Goal: Task Accomplishment & Management: Complete application form

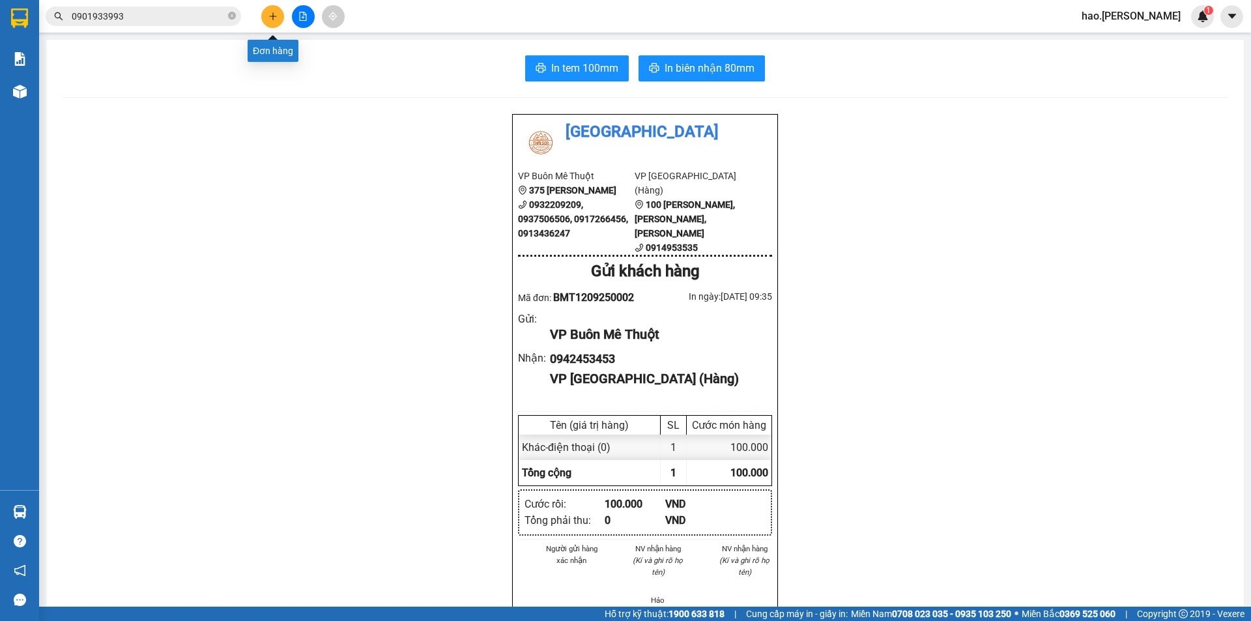
click at [265, 21] on button at bounding box center [272, 16] width 23 height 23
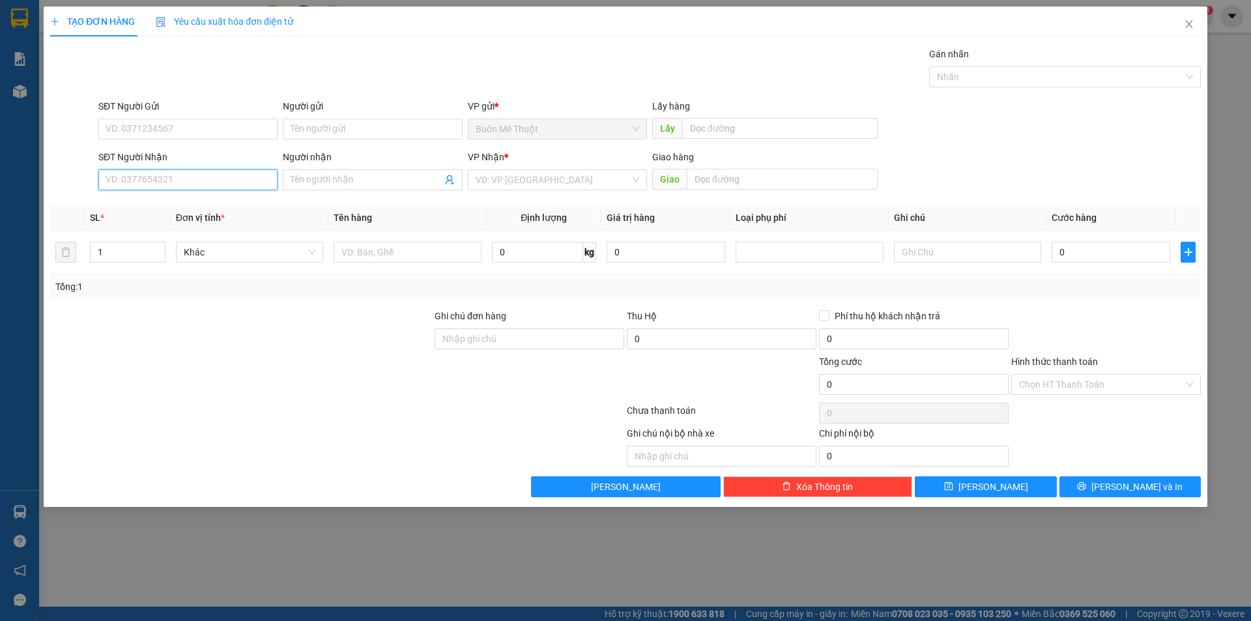
click at [258, 178] on input "SĐT Người Nhận" at bounding box center [187, 179] width 179 height 21
click at [224, 194] on div "0374924471 0374924471" at bounding box center [187, 206] width 179 height 26
click at [226, 209] on th "Đơn vị tính *" at bounding box center [250, 217] width 158 height 25
click at [170, 184] on input "0374924" at bounding box center [187, 179] width 179 height 21
click at [181, 210] on div "0374924471" at bounding box center [188, 206] width 164 height 14
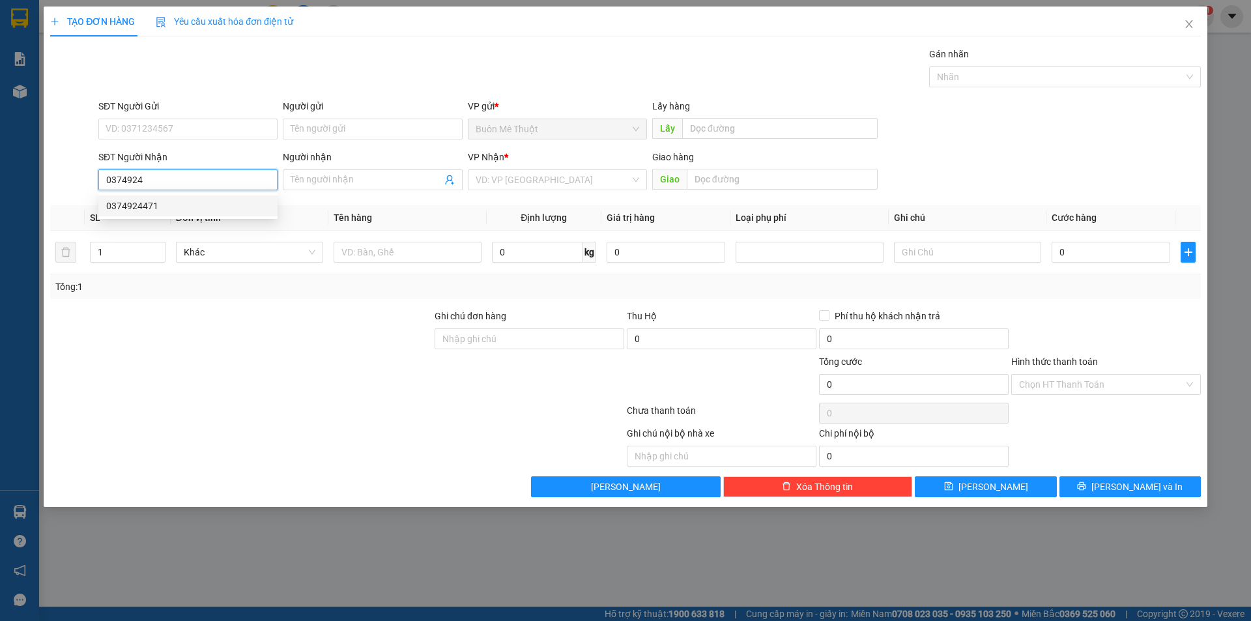
type input "0374924471"
type input "[GEOGRAPHIC_DATA]"
type input "50.000"
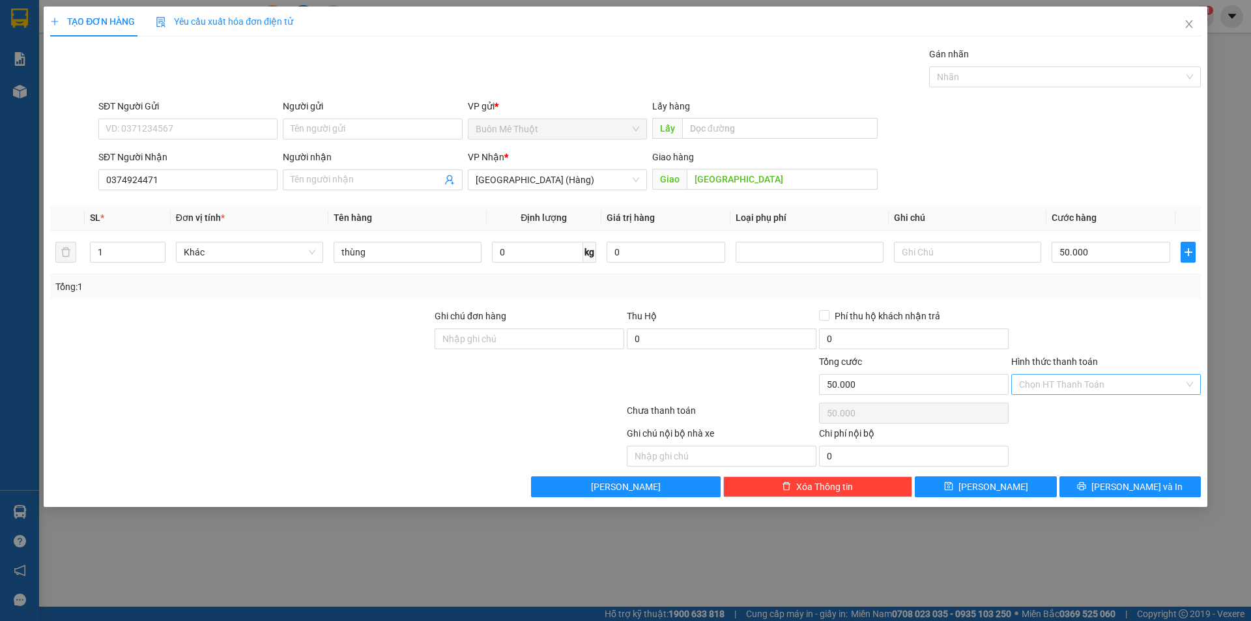
drag, startPoint x: 1098, startPoint y: 372, endPoint x: 1096, endPoint y: 379, distance: 7.0
click at [1097, 375] on div "Hình thức thanh toán Chọn HT Thanh Toán" at bounding box center [1107, 378] width 190 height 46
click at [1091, 385] on input "Hình thức thanh toán" at bounding box center [1101, 385] width 165 height 20
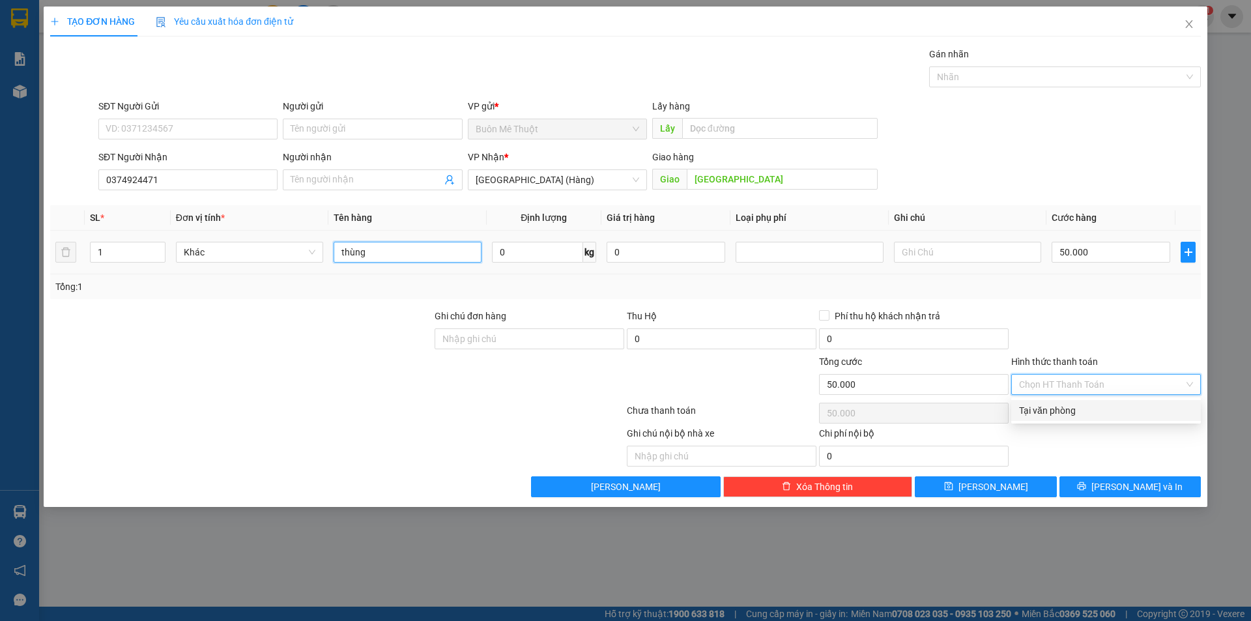
click at [375, 255] on input "thùng" at bounding box center [407, 252] width 147 height 21
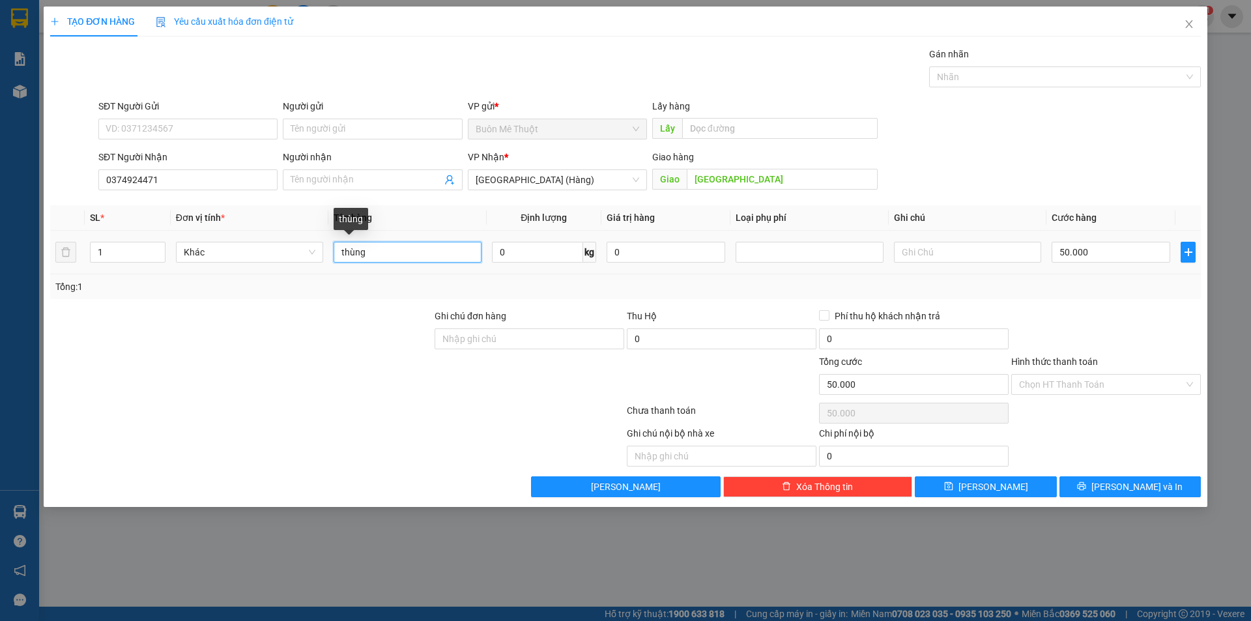
click at [375, 255] on input "thùng" at bounding box center [407, 252] width 147 height 21
type input "tx"
click at [1109, 379] on div "Hình thức thanh toán Chọn HT Thanh Toán" at bounding box center [1107, 378] width 190 height 46
click at [1105, 392] on input "Hình thức thanh toán" at bounding box center [1101, 385] width 165 height 20
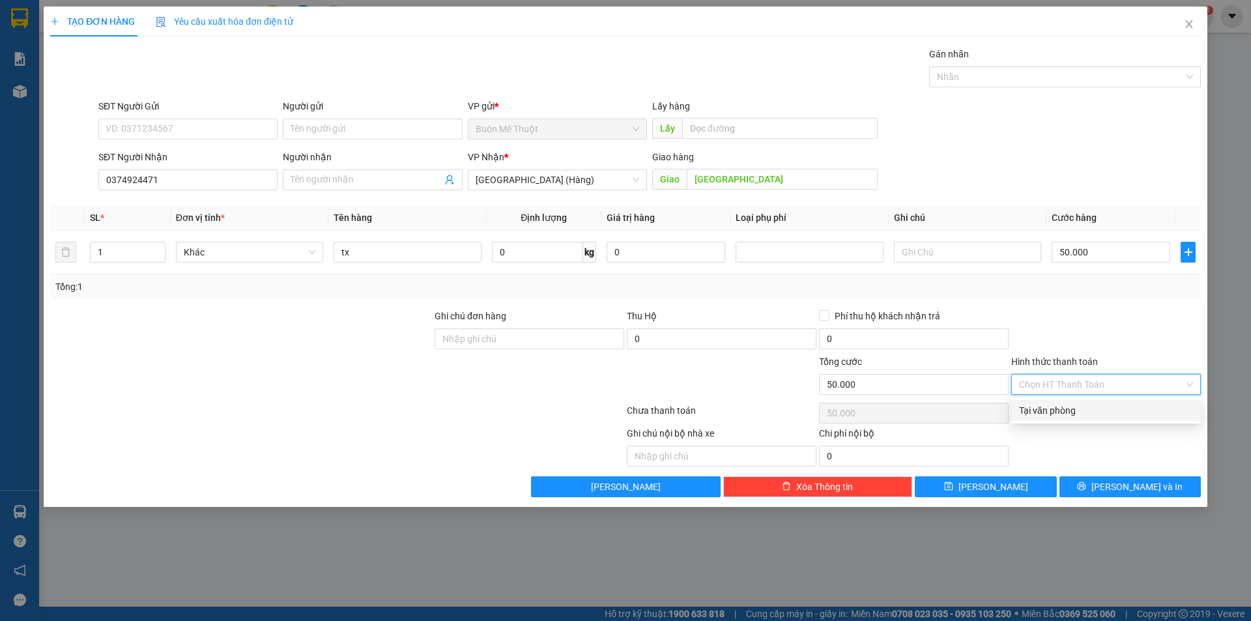
click at [1107, 405] on div "Tại văn phòng" at bounding box center [1106, 410] width 174 height 14
type input "0"
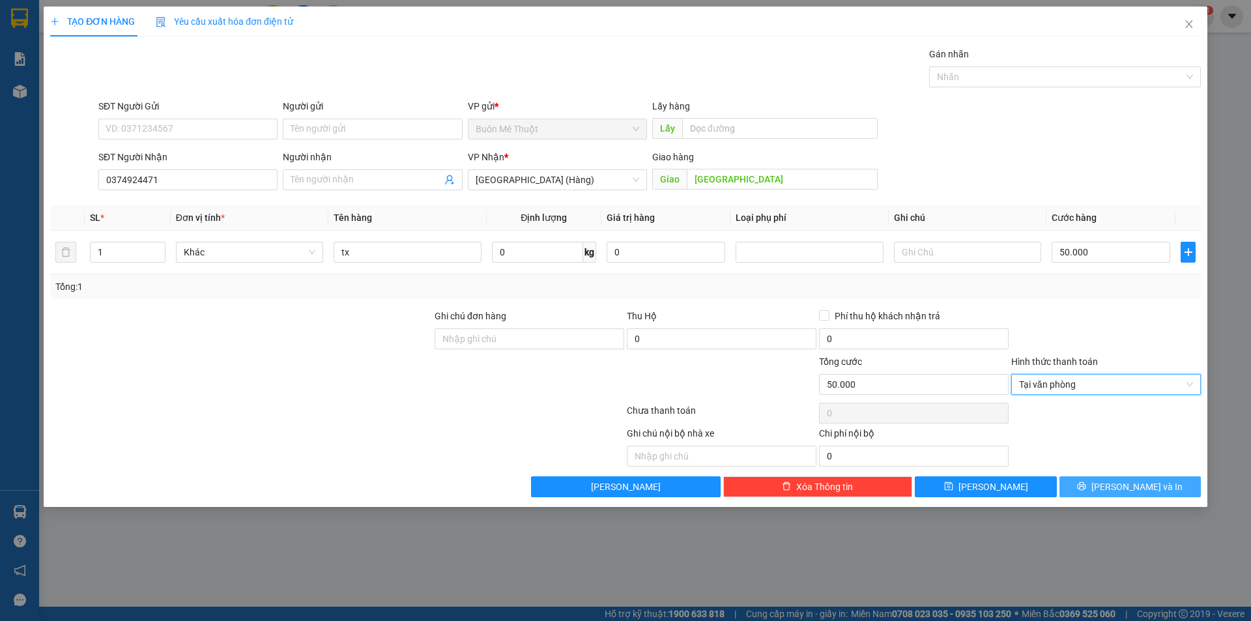
click at [1091, 477] on button "[PERSON_NAME] và In" at bounding box center [1130, 486] width 141 height 21
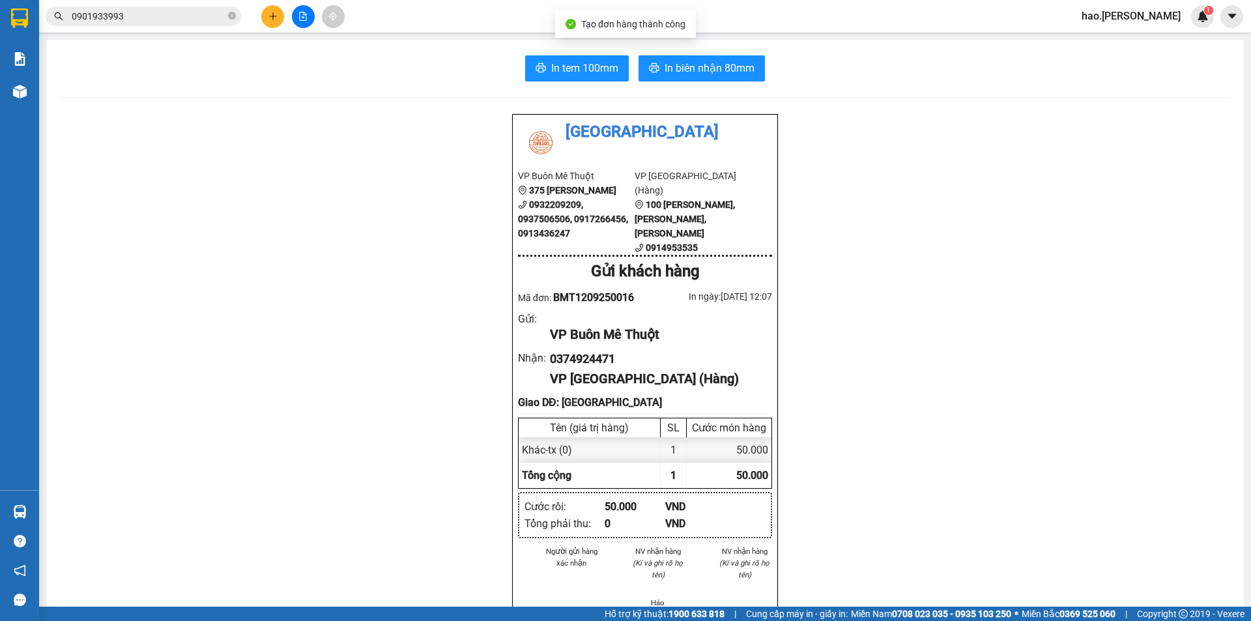
drag, startPoint x: 1091, startPoint y: 477, endPoint x: 782, endPoint y: 310, distance: 351.1
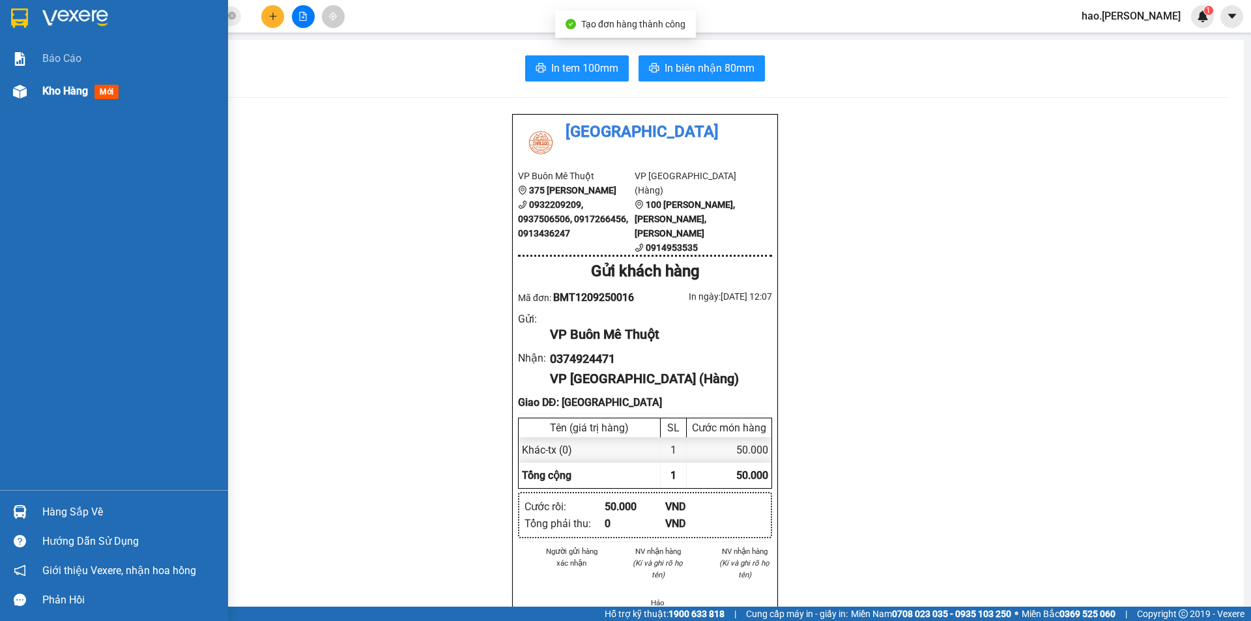
click at [3, 87] on div "Kho hàng mới" at bounding box center [114, 91] width 228 height 33
drag, startPoint x: 3, startPoint y: 87, endPoint x: 85, endPoint y: 92, distance: 81.6
click at [5, 87] on div "Kho hàng mới" at bounding box center [114, 91] width 228 height 33
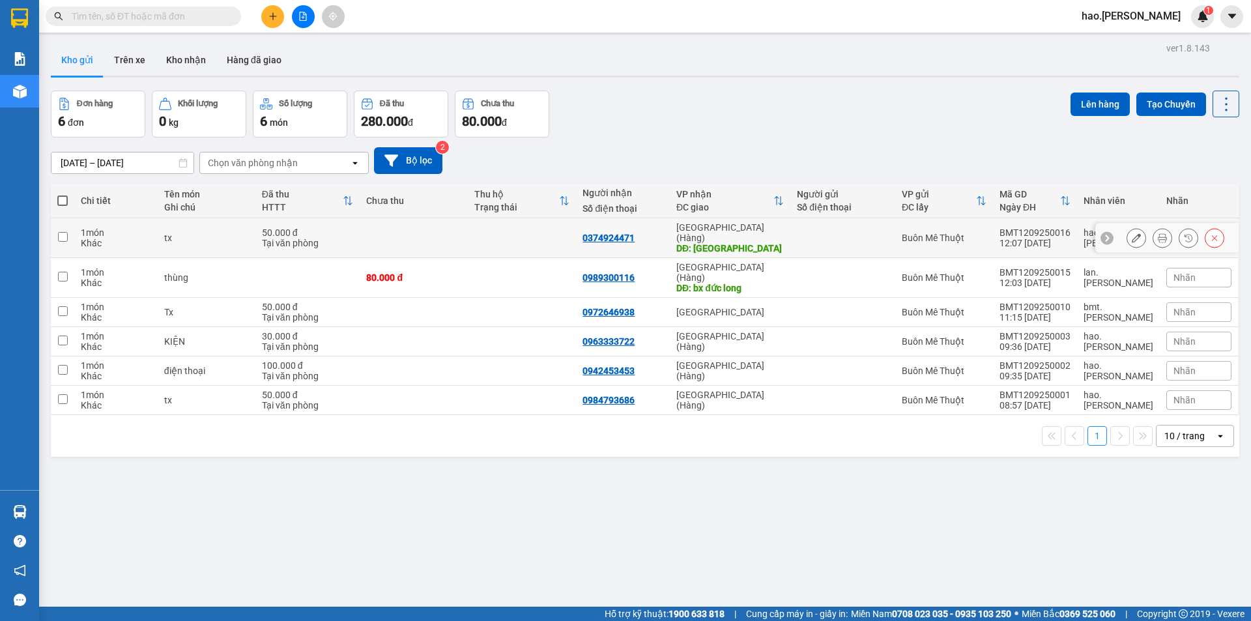
click at [1127, 231] on div at bounding box center [1137, 238] width 20 height 20
click at [1132, 233] on icon at bounding box center [1136, 237] width 9 height 9
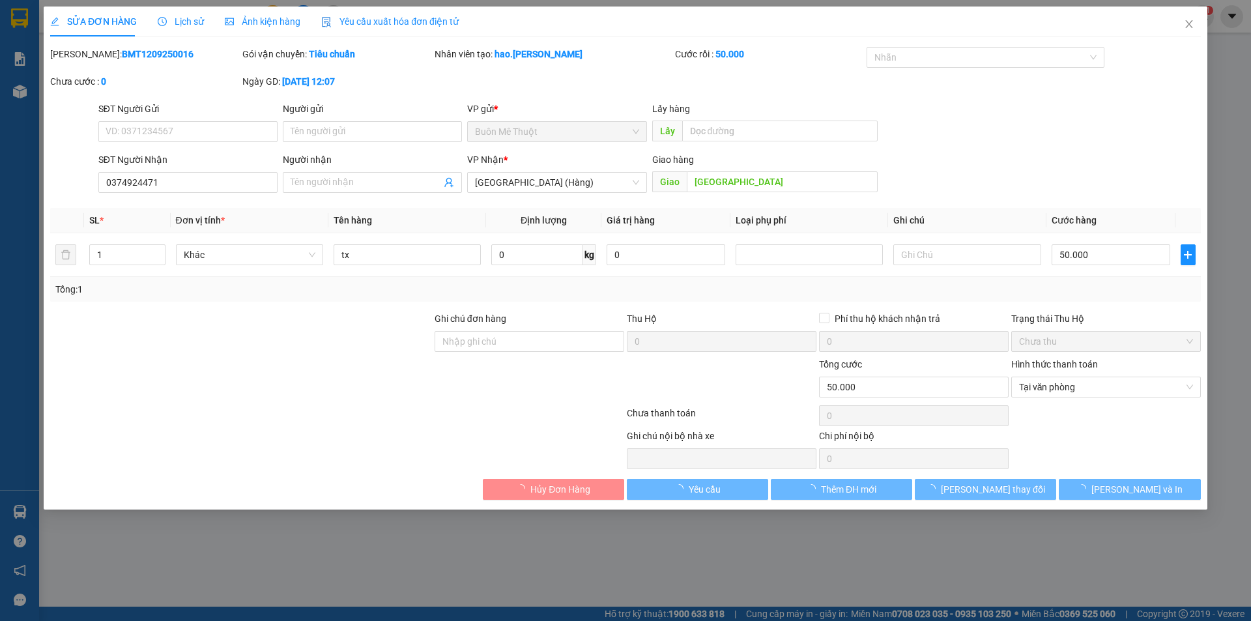
type input "0374924471"
type input "[GEOGRAPHIC_DATA]"
type input "50.000"
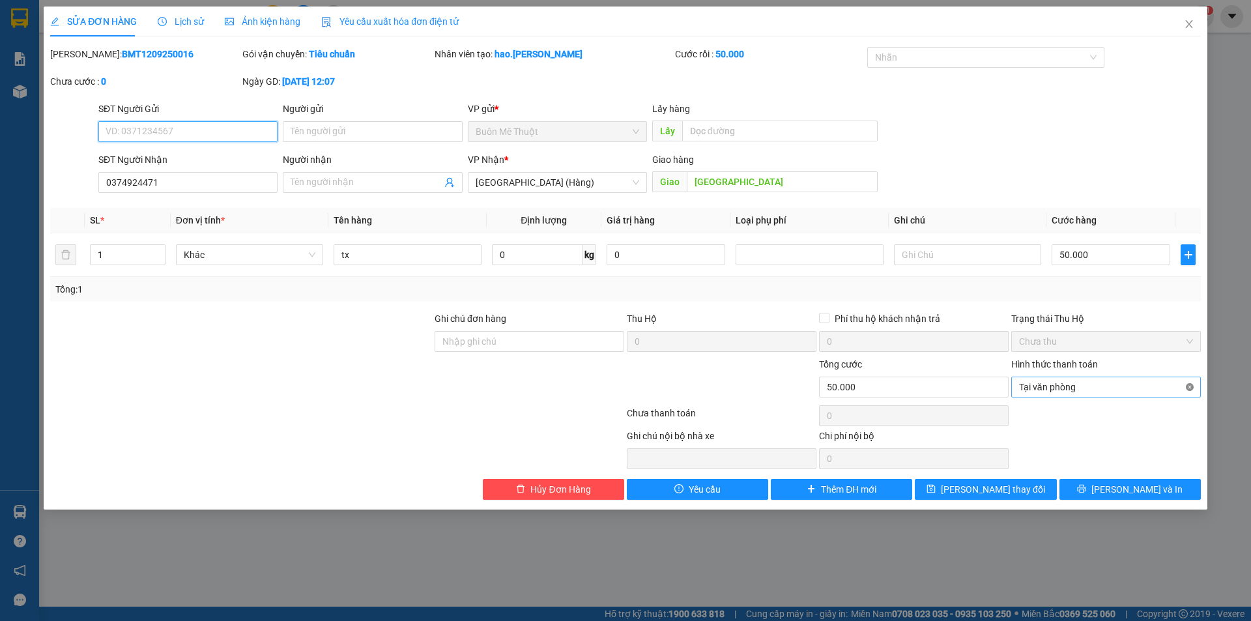
type input "50.000"
click at [1146, 496] on span "[PERSON_NAME] và In" at bounding box center [1137, 489] width 91 height 14
